Goal: Task Accomplishment & Management: Manage account settings

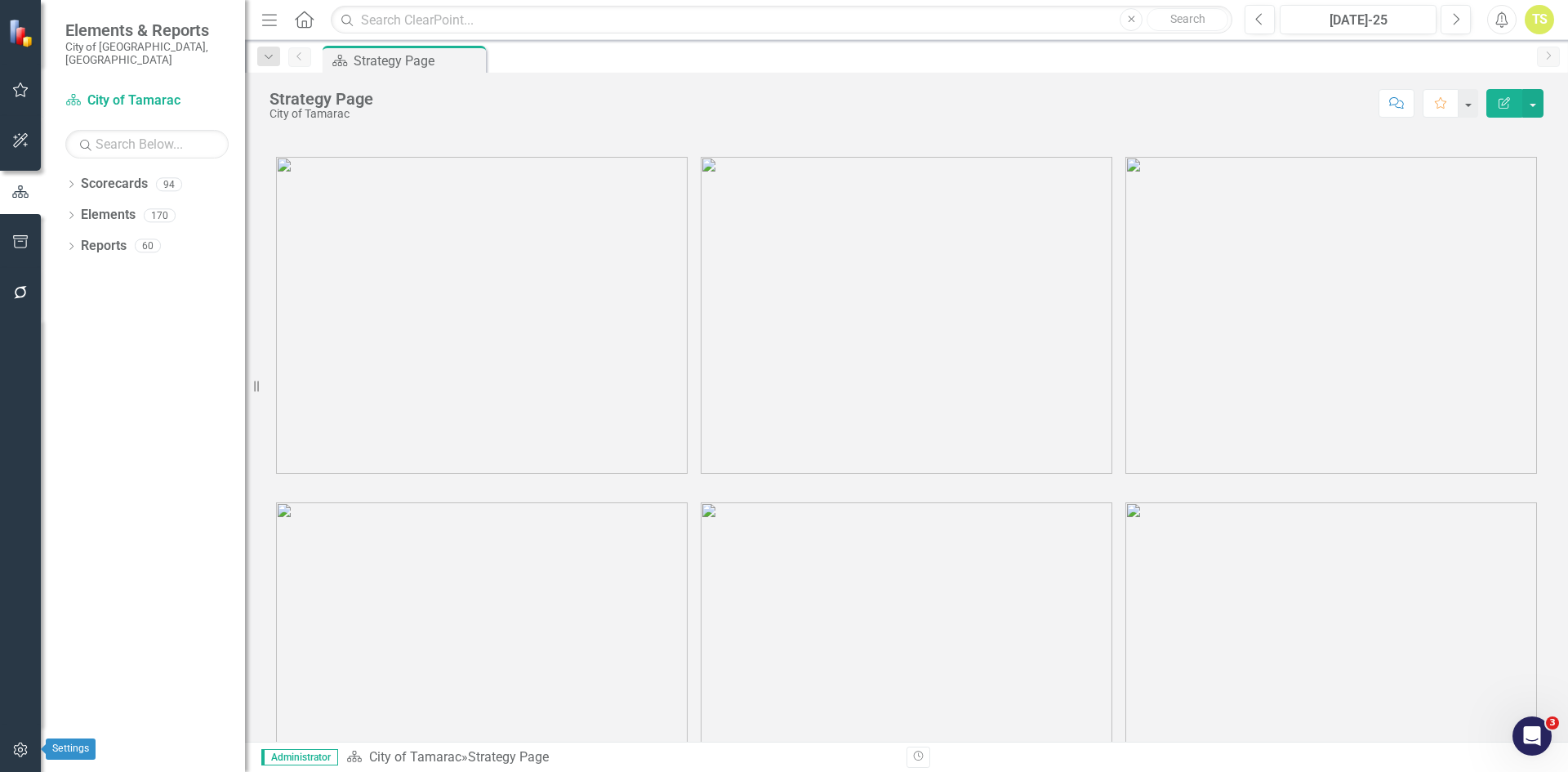
click at [26, 749] on icon "button" at bounding box center [20, 750] width 14 height 14
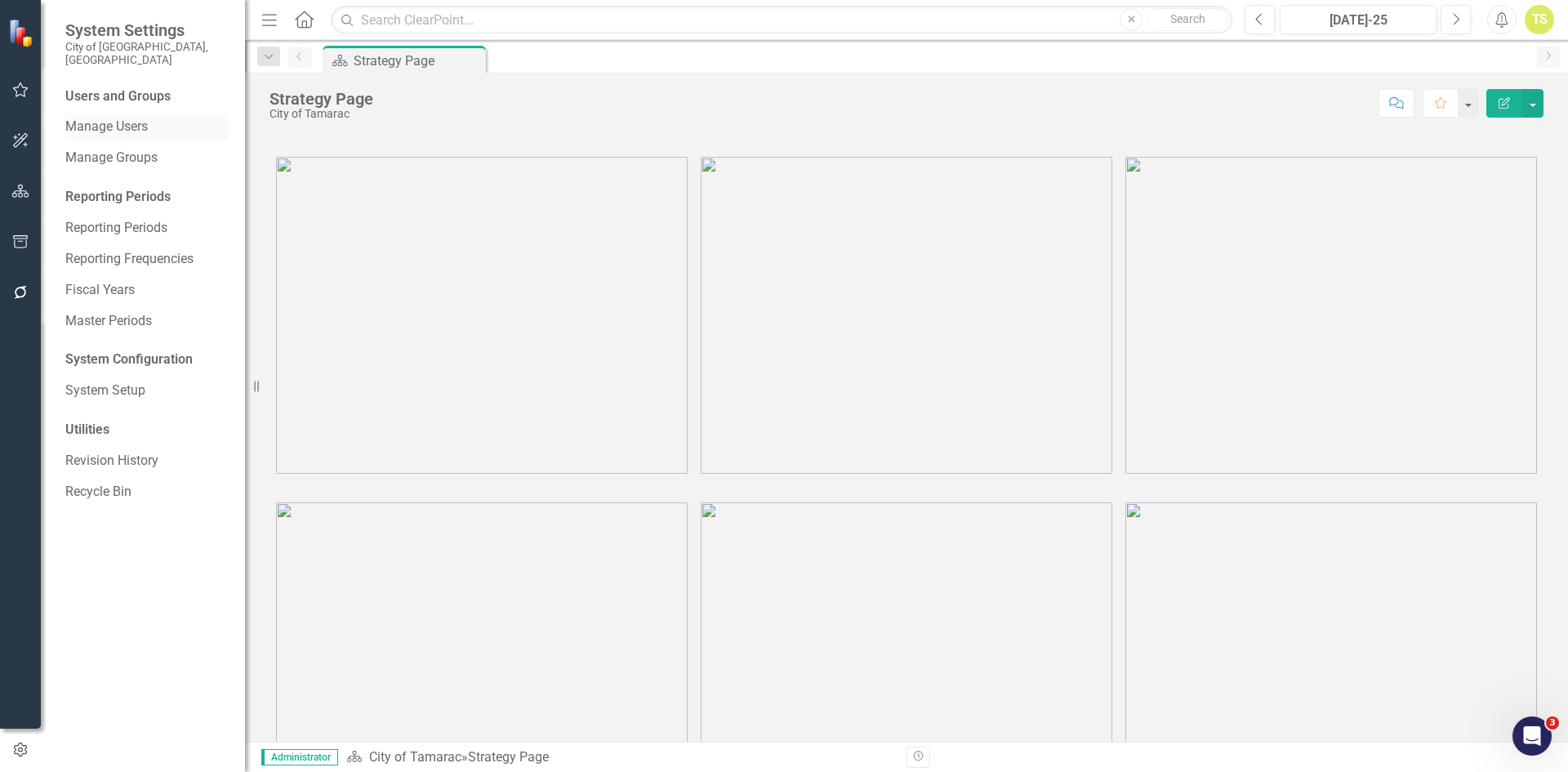
click at [141, 117] on link "Manage Users" at bounding box center [147, 127] width 163 height 19
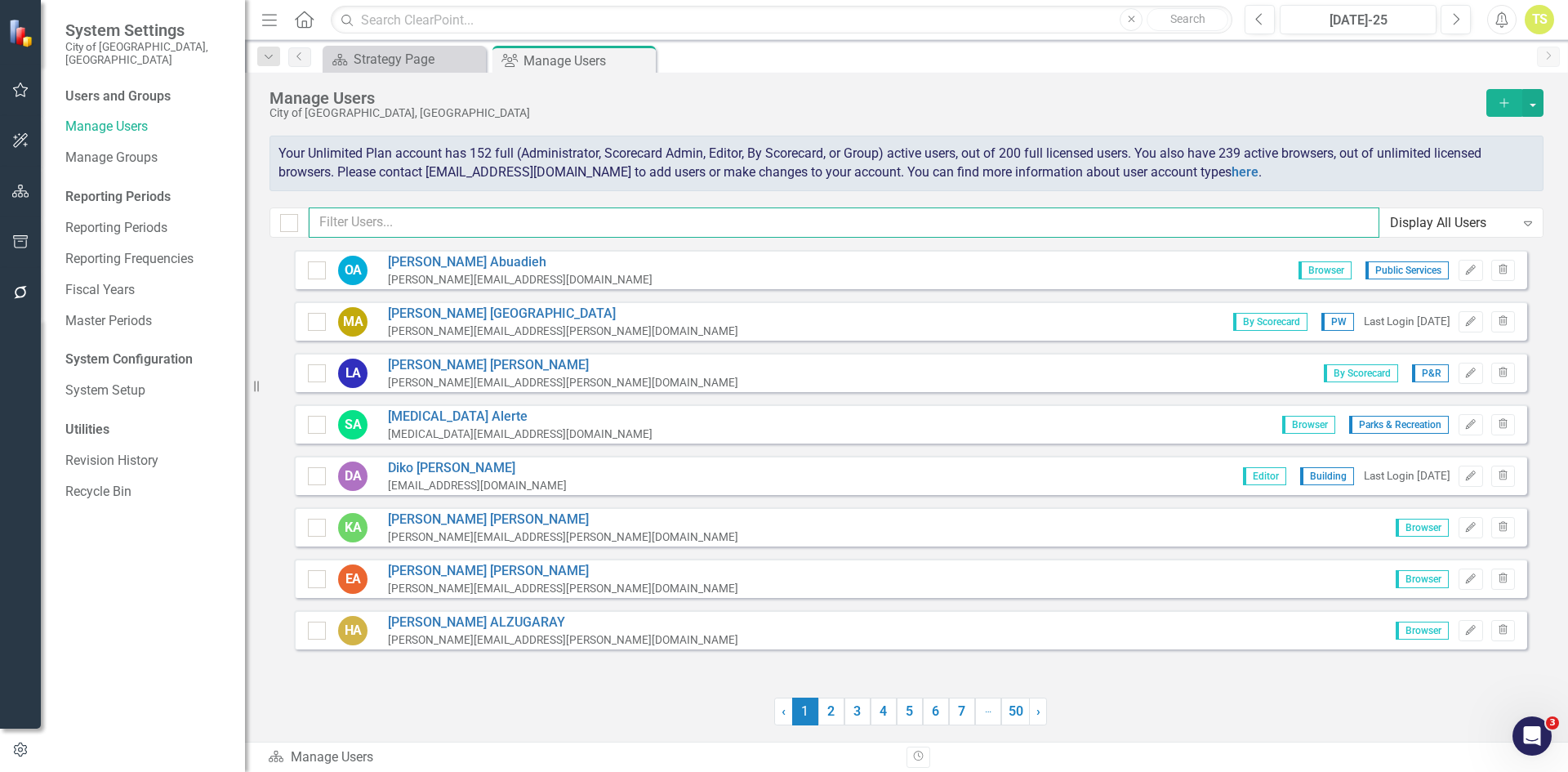
click at [424, 221] on input "text" at bounding box center [844, 223] width 1071 height 31
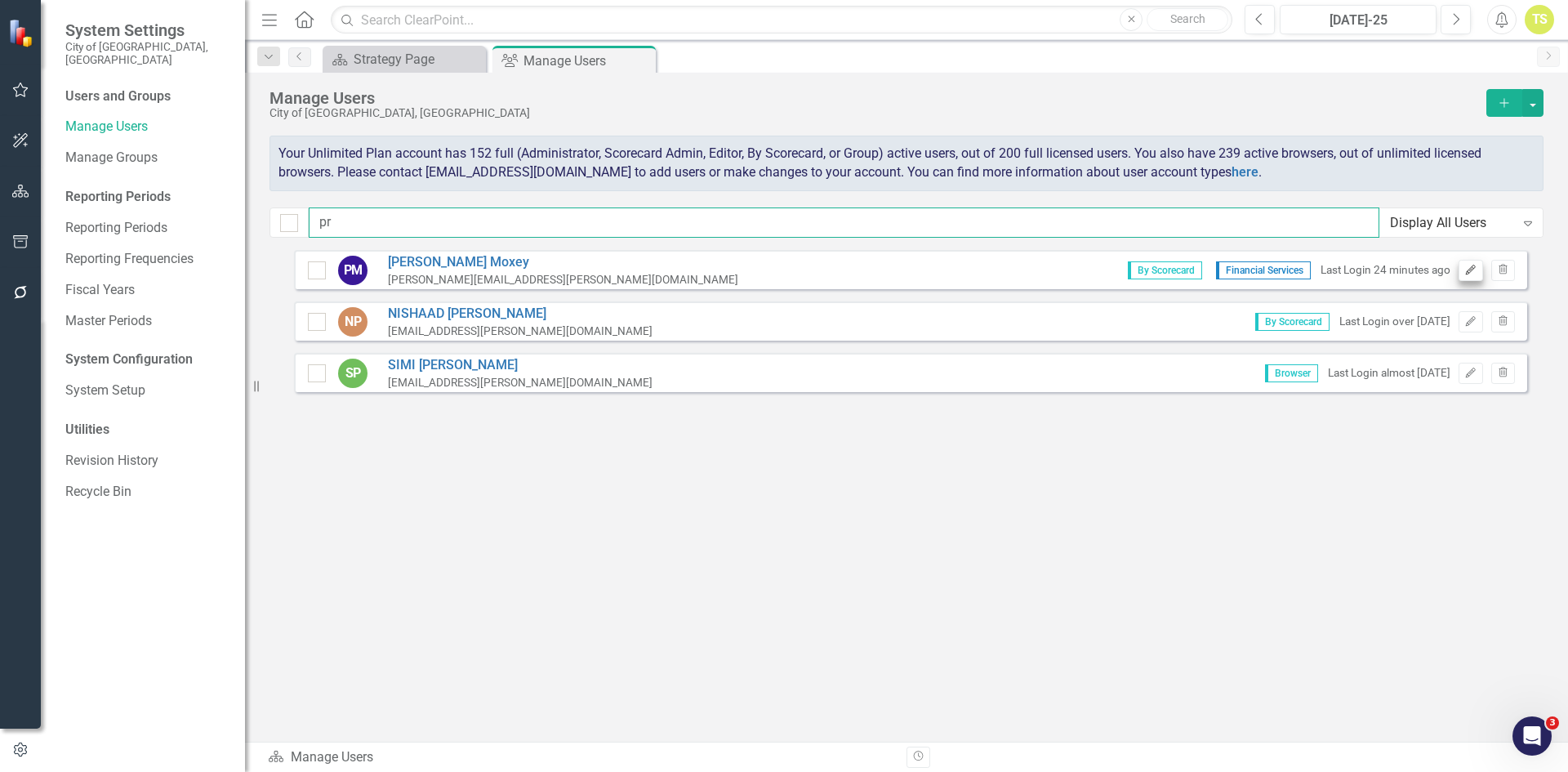
type input "pr"
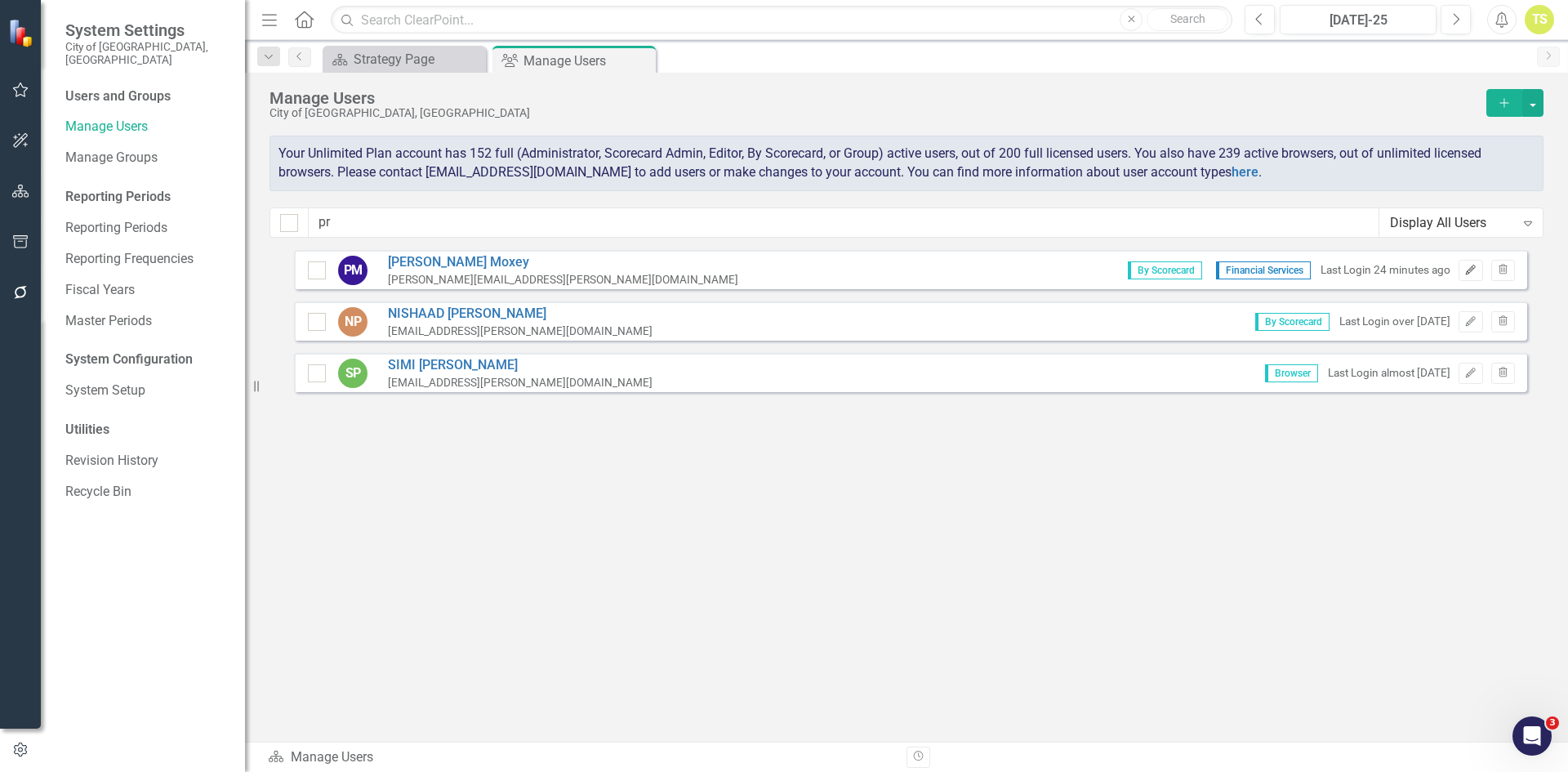
click at [1470, 270] on icon "Edit" at bounding box center [1470, 270] width 12 height 10
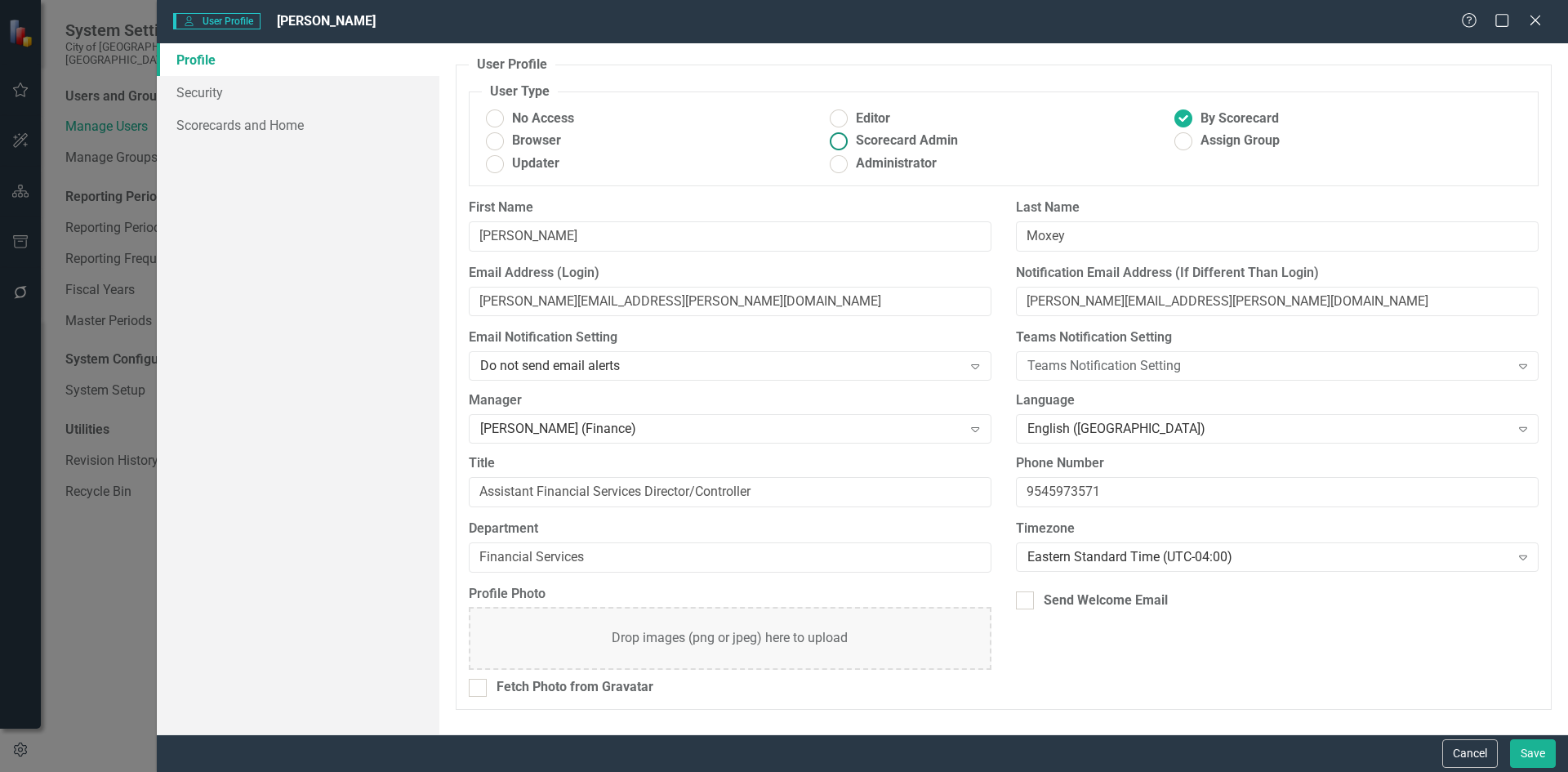
click at [838, 145] on ins at bounding box center [840, 141] width 25 height 26
click at [838, 145] on input "Scorecard Admin" at bounding box center [840, 141] width 25 height 26
radio input "true"
click at [1548, 758] on button "Save" at bounding box center [1533, 754] width 46 height 29
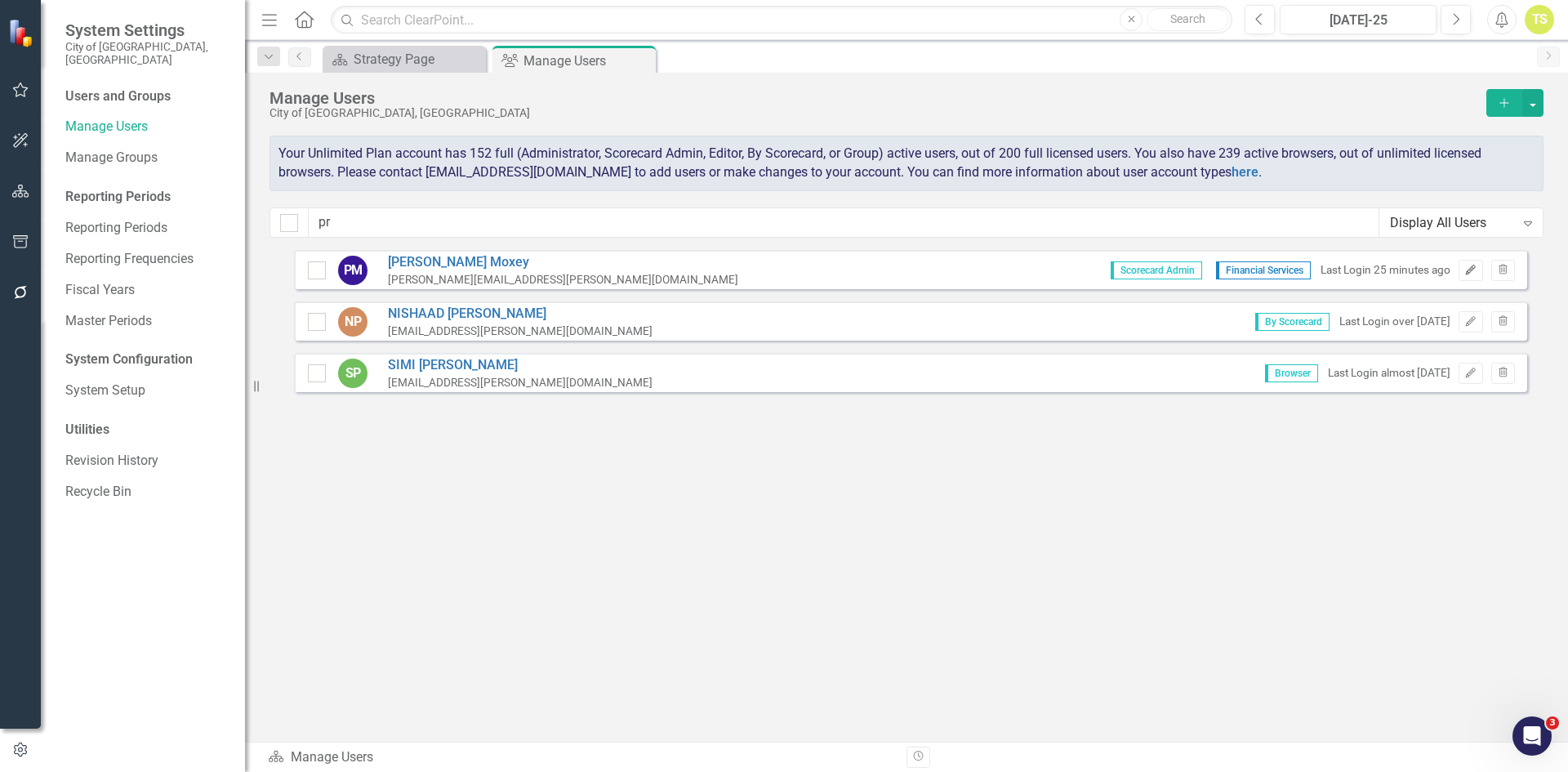
click at [1470, 267] on icon "Edit" at bounding box center [1470, 270] width 12 height 10
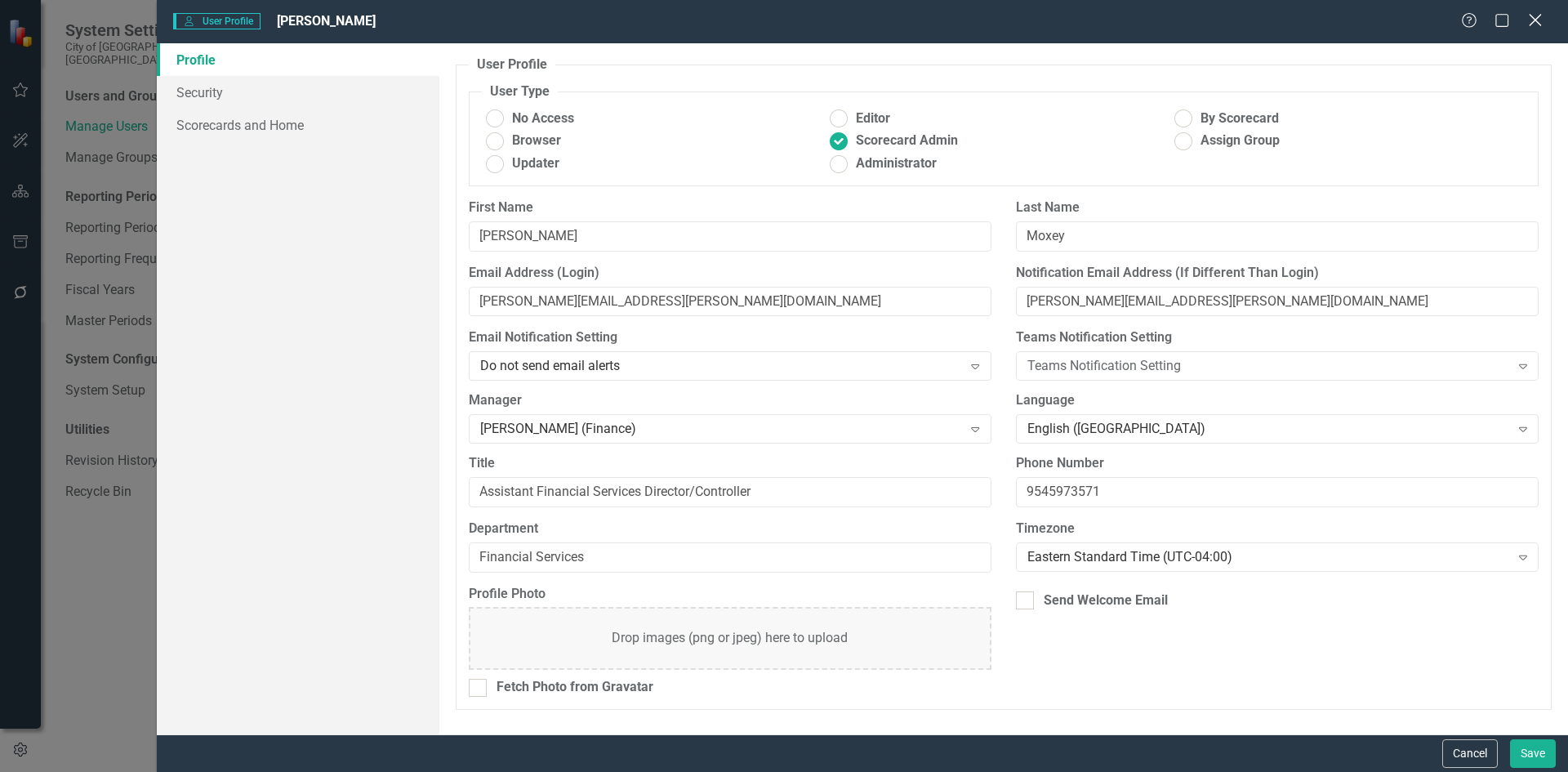
click at [1543, 19] on icon "Close" at bounding box center [1535, 20] width 20 height 15
